Goal: Task Accomplishment & Management: Manage account settings

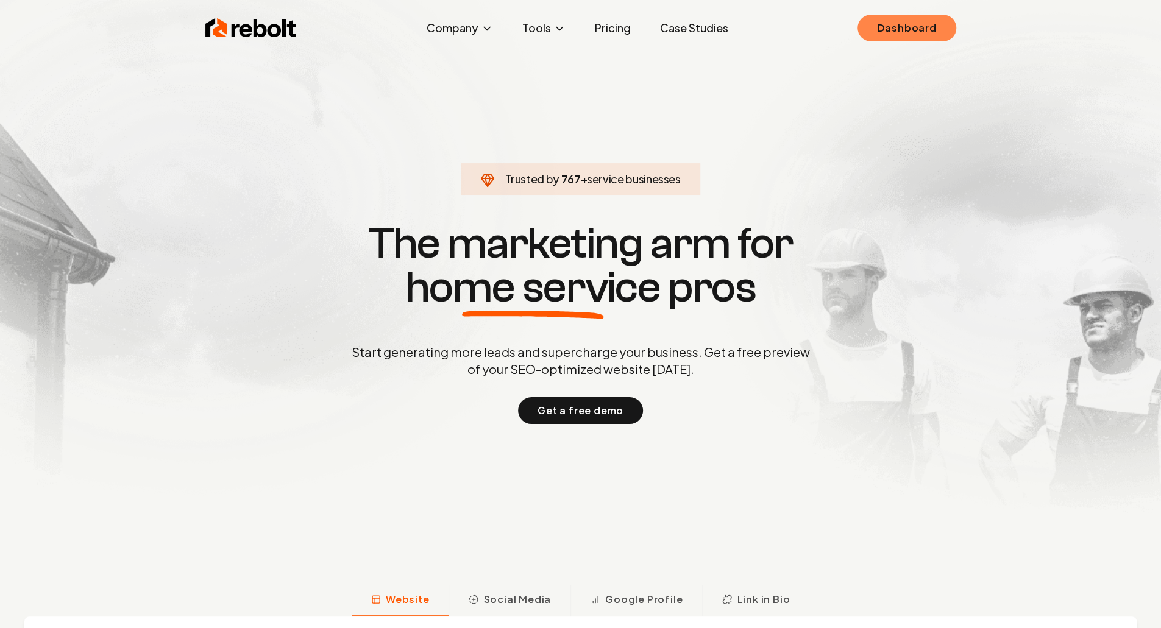
click at [880, 33] on link "Dashboard" at bounding box center [906, 28] width 98 height 27
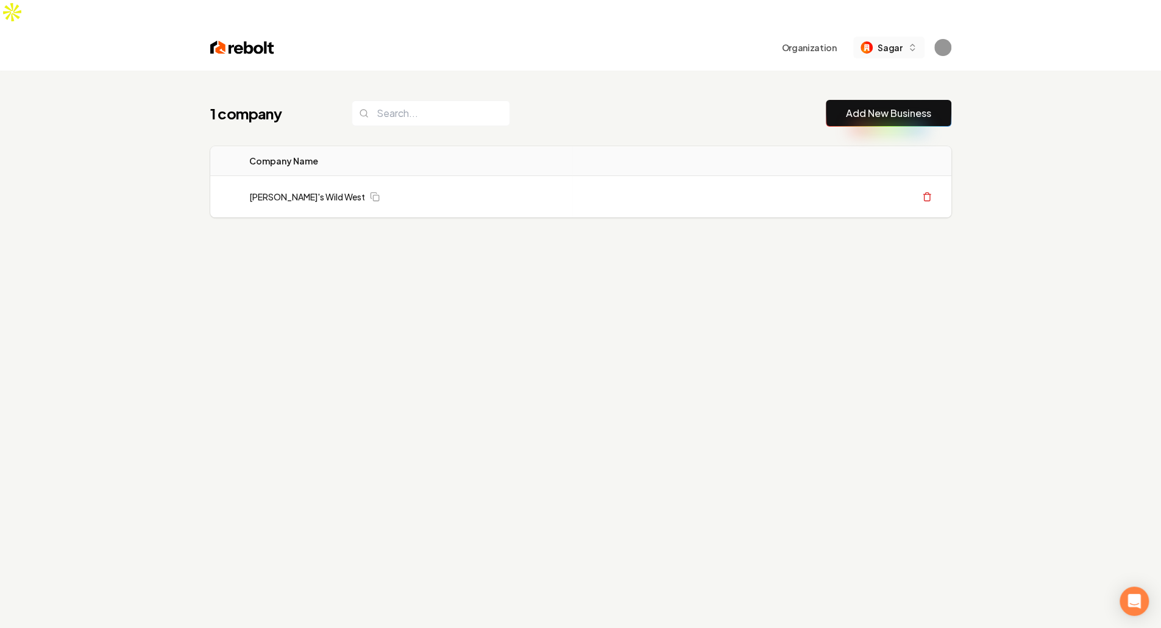
click at [901, 41] on span "Sagar" at bounding box center [889, 47] width 24 height 13
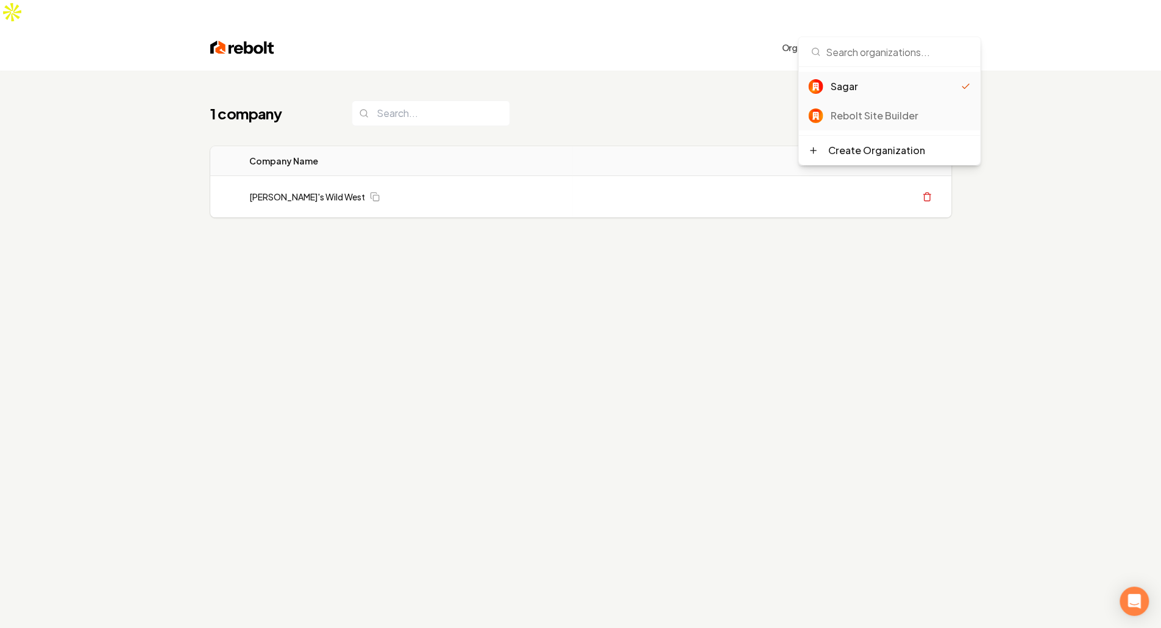
click at [860, 118] on div "Rebolt Site Builder" at bounding box center [900, 115] width 140 height 15
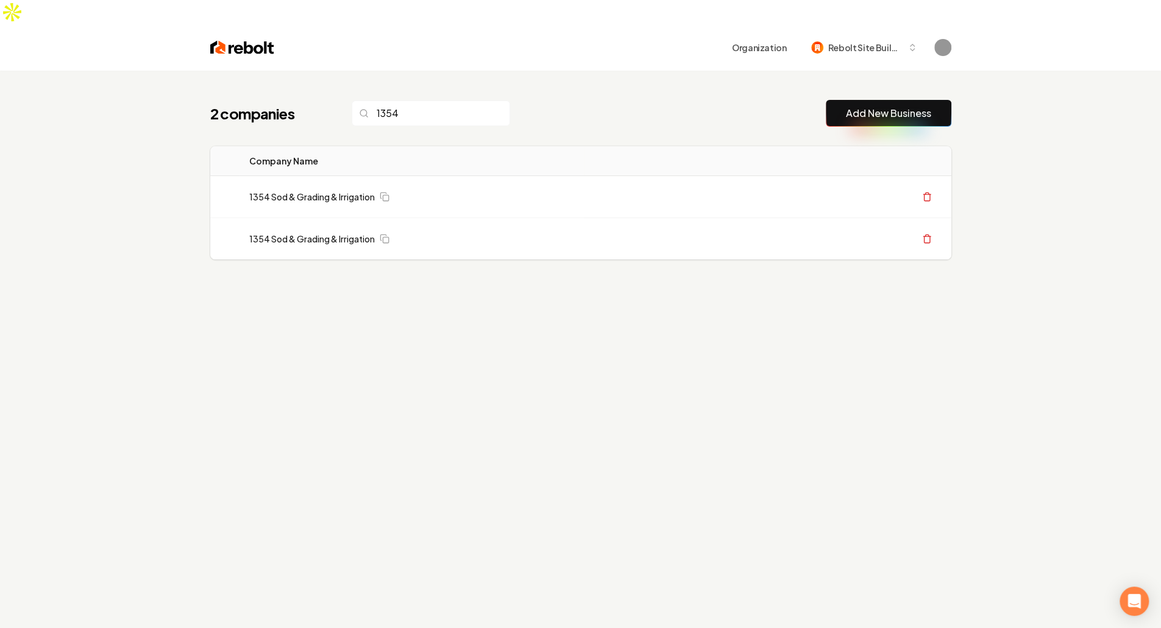
type input "1354"
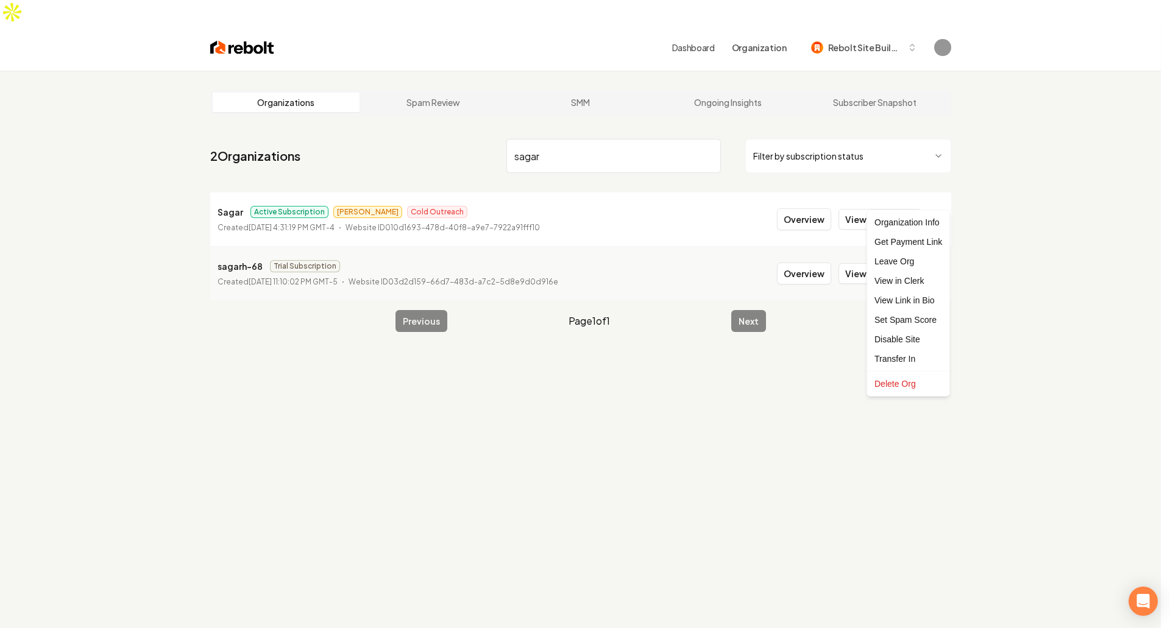
click at [944, 197] on html "Dashboard Organization Rebolt Site Builder Organizations Spam Review SMM Ongoin…" at bounding box center [585, 314] width 1170 height 628
click at [911, 264] on div "Leave Org" at bounding box center [907, 261] width 77 height 19
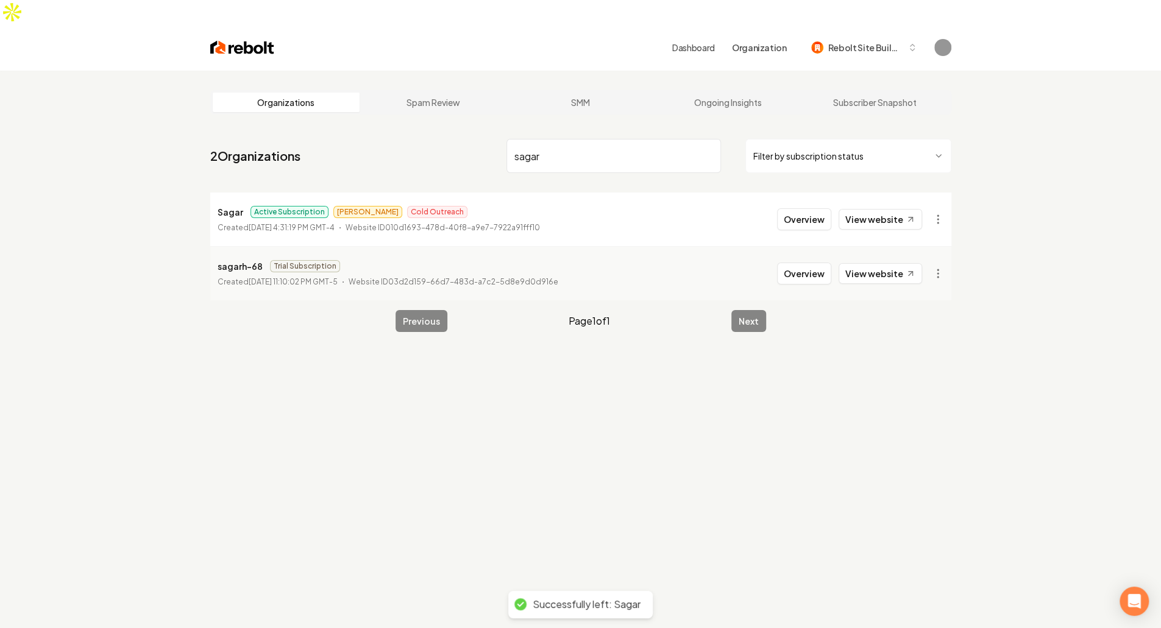
click at [960, 283] on main "Organizations Spam Review SMM Ongoing Insights Subscriber Snapshot 2 Organizati…" at bounding box center [581, 211] width 780 height 281
click at [578, 415] on div "Organizations Spam Review SMM Ongoing Insights Subscriber Snapshot 2 Organizati…" at bounding box center [580, 385] width 1161 height 628
click at [570, 139] on input "sagar" at bounding box center [613, 156] width 214 height 34
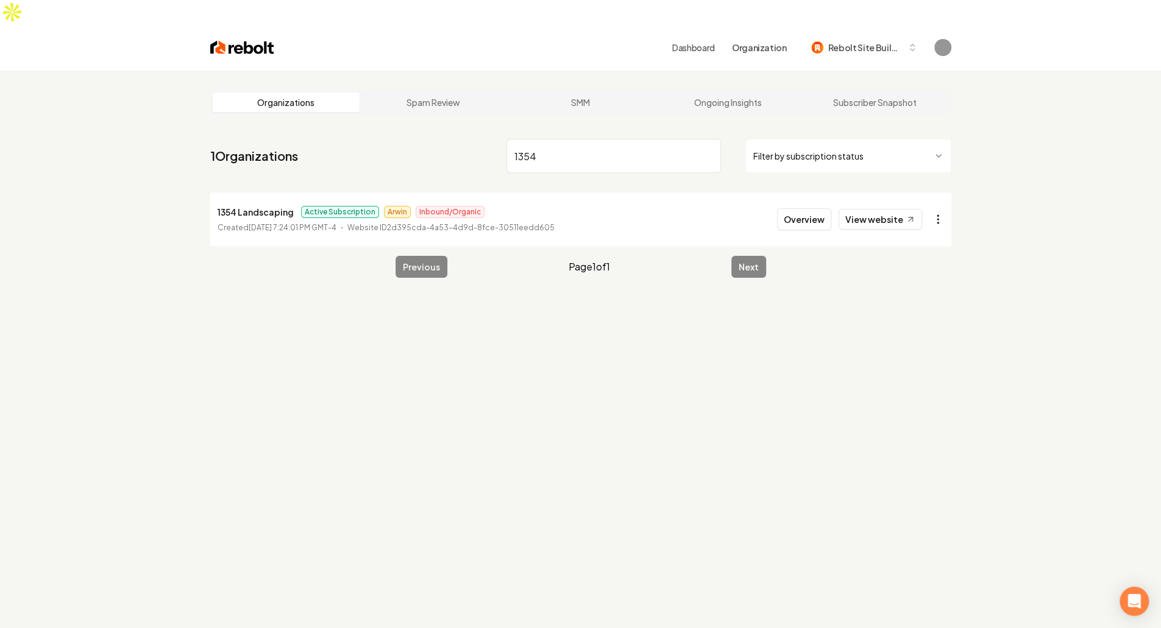
type input "1354"
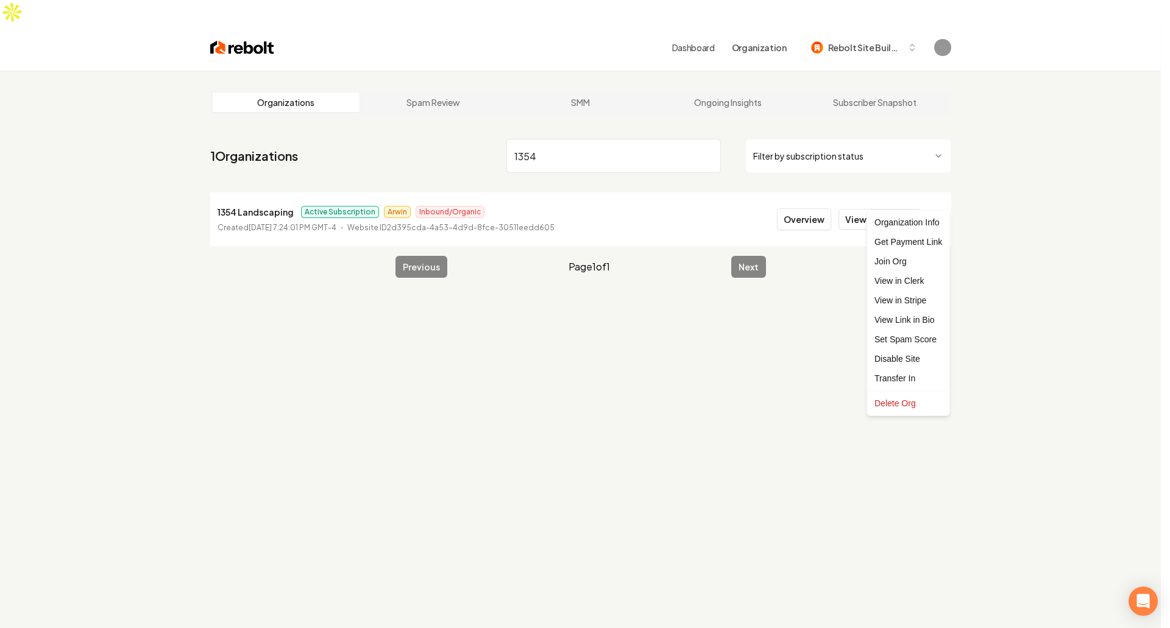
click at [938, 190] on html "Dashboard Organization Rebolt Site Builder Organizations Spam Review SMM Ongoin…" at bounding box center [585, 314] width 1170 height 628
click at [918, 261] on div "Join Org" at bounding box center [907, 261] width 77 height 19
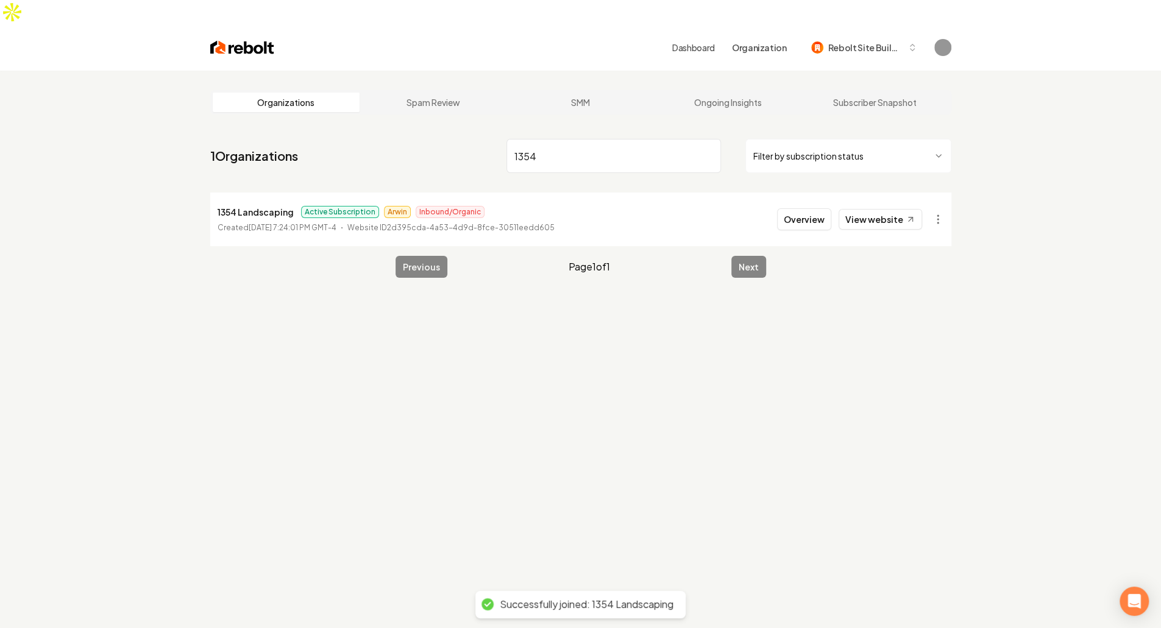
click at [793, 419] on div "Organizations Spam Review SMM Ongoing Insights Subscriber Snapshot 1 Organizati…" at bounding box center [580, 385] width 1161 height 628
click at [595, 451] on div "Organizations Spam Review SMM Ongoing Insights Subscriber Snapshot 1 Organizati…" at bounding box center [580, 385] width 1161 height 628
